Goal: Navigation & Orientation: Go to known website

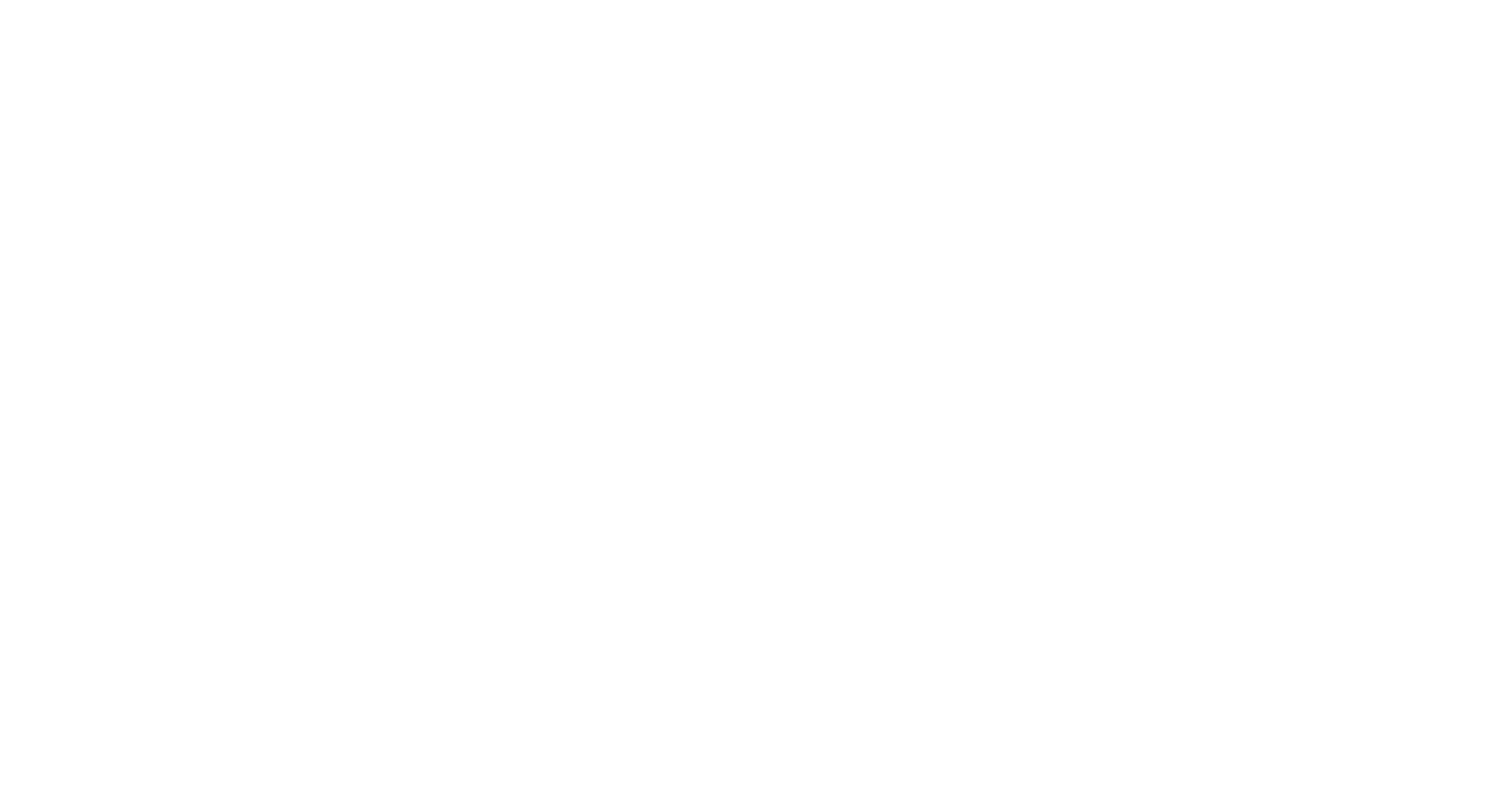
click at [702, 271] on div at bounding box center [754, 406] width 1509 height 812
click at [702, 269] on main at bounding box center [754, 406] width 1509 height 812
drag, startPoint x: 1254, startPoint y: 62, endPoint x: 1267, endPoint y: 46, distance: 20.6
click at [1254, 62] on main at bounding box center [754, 406] width 1509 height 812
